Goal: Find specific page/section: Find specific page/section

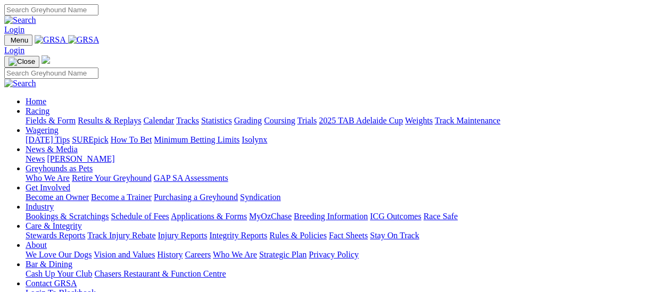
click at [37, 116] on link "Fields & Form" at bounding box center [51, 120] width 50 height 9
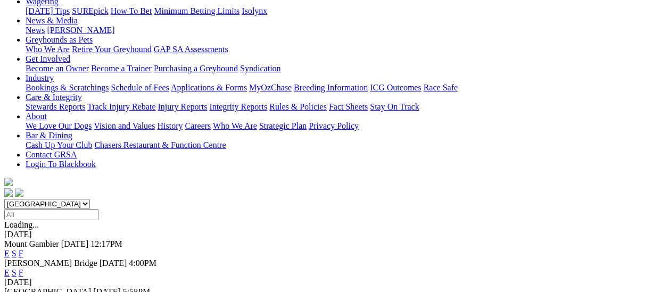
scroll to position [160, 0]
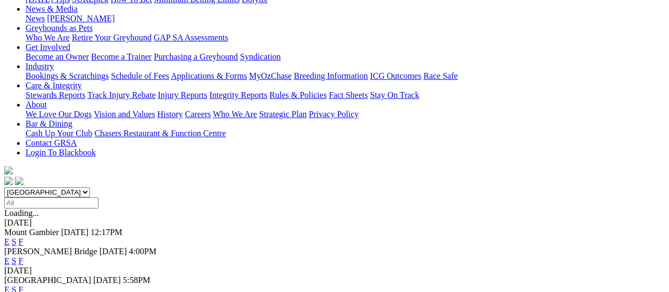
click at [23, 237] on link "F" at bounding box center [21, 241] width 5 height 9
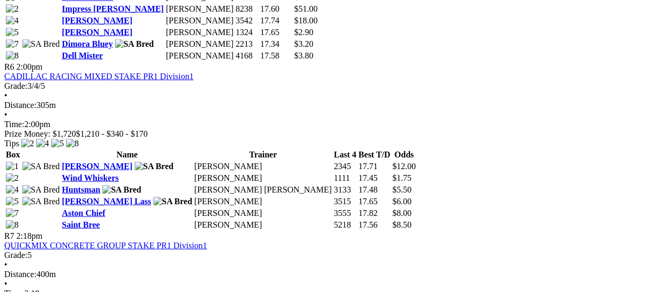
scroll to position [1330, 0]
